Goal: Transaction & Acquisition: Purchase product/service

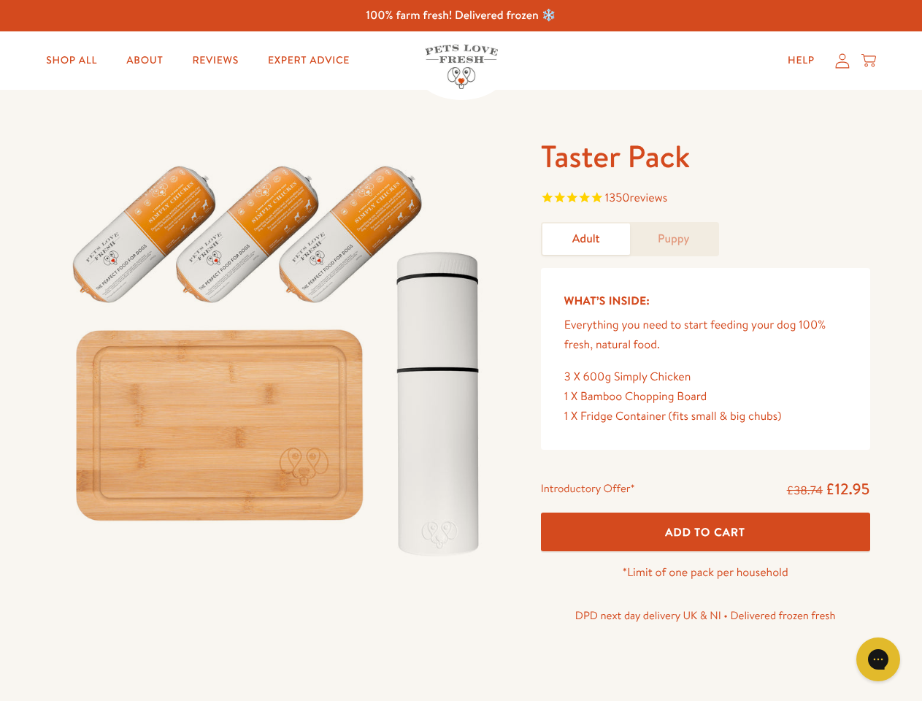
click at [461, 351] on img at bounding box center [280, 354] width 454 height 435
click at [706, 199] on span "1350 reviews" at bounding box center [705, 199] width 329 height 22
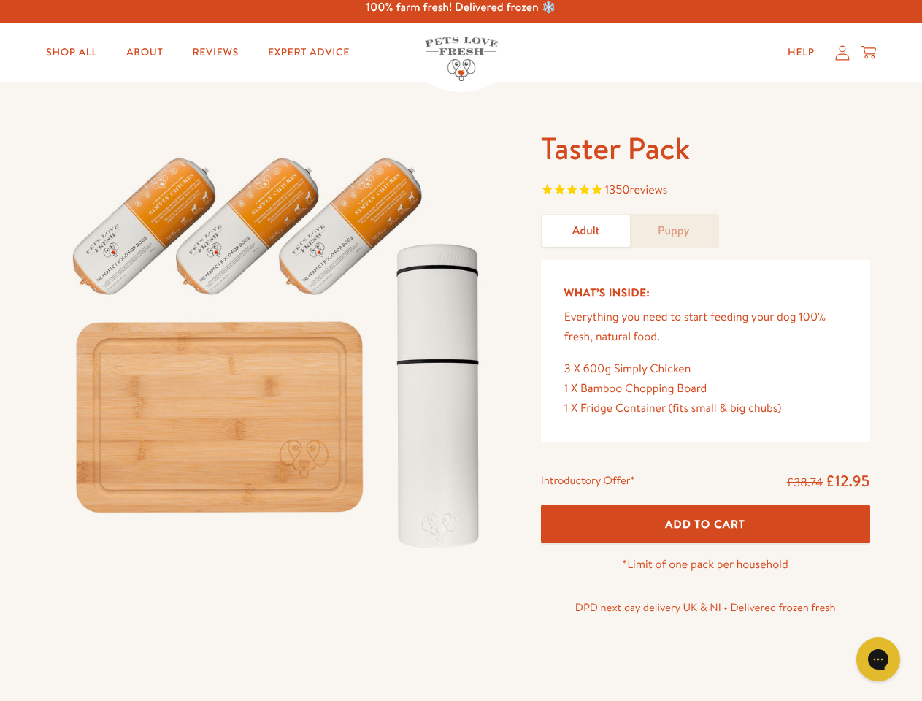
click at [706, 532] on span "Add To Cart" at bounding box center [705, 523] width 80 height 15
click at [879, 660] on icon "Gorgias live chat" at bounding box center [878, 659] width 14 height 14
